Goal: Complete application form

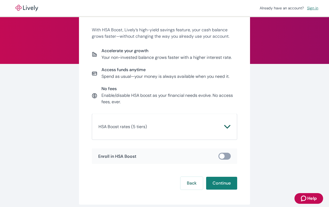
scroll to position [37, 0]
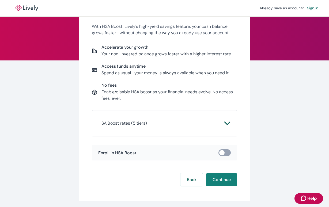
click at [227, 123] on icon "Chevron icon" at bounding box center [227, 123] width 6 height 6
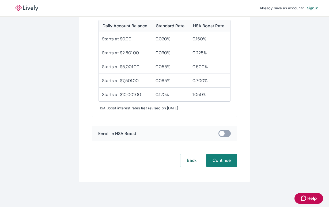
scroll to position [153, 0]
click at [216, 159] on button "Continue" at bounding box center [221, 161] width 31 height 13
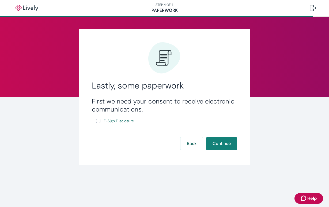
click at [98, 121] on input "E-Sign Disclosure" at bounding box center [98, 121] width 4 height 4
checkbox input "true"
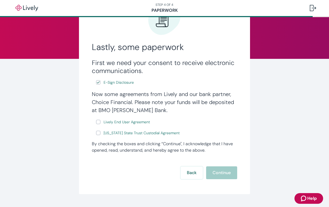
scroll to position [46, 0]
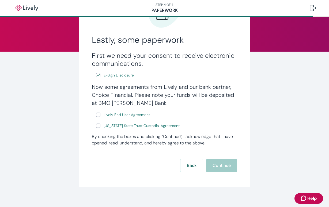
click at [115, 76] on span "E-Sign Disclosure" at bounding box center [119, 76] width 30 height 6
click at [123, 114] on span "Lively End User Agreement" at bounding box center [127, 115] width 46 height 6
click at [126, 126] on span "[US_STATE] State Trust Custodial Agreement" at bounding box center [142, 126] width 76 height 6
click at [98, 115] on input "Lively End User Agreement" at bounding box center [98, 115] width 4 height 4
checkbox input "true"
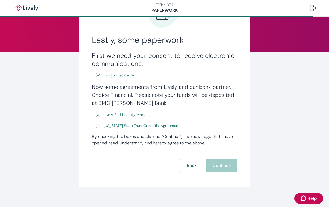
click at [98, 126] on input "[US_STATE] State Trust Custodial Agreement" at bounding box center [98, 126] width 4 height 4
checkbox input "true"
click at [220, 164] on button "Continue" at bounding box center [221, 165] width 31 height 13
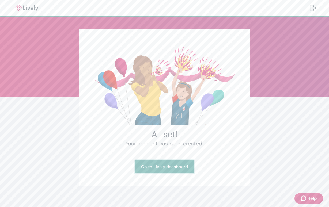
click at [164, 167] on link "Go to Lively dashboard" at bounding box center [165, 167] width 60 height 13
